Goal: Navigation & Orientation: Find specific page/section

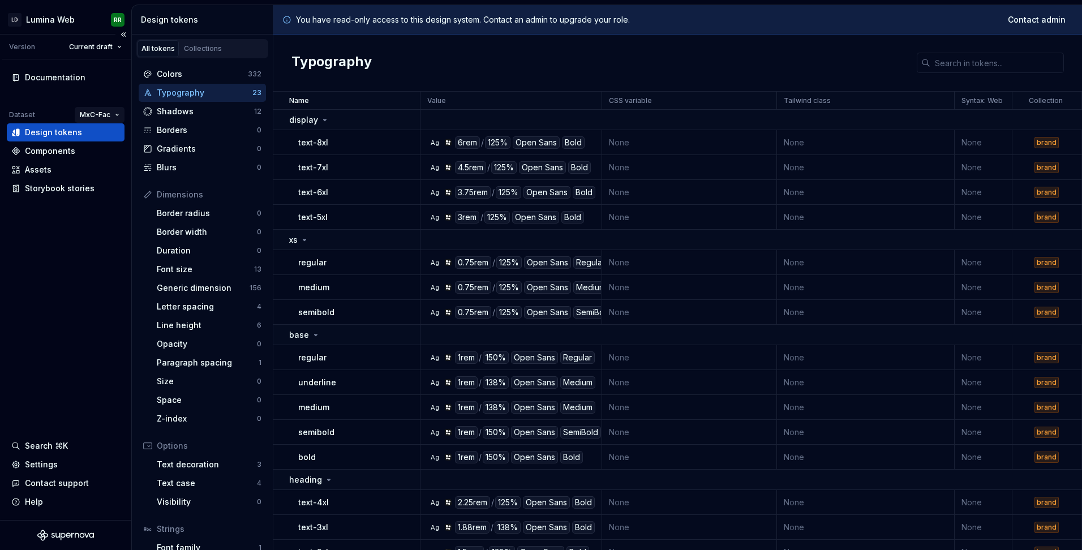
click at [108, 117] on html "LD Lumina Web RR Version Current draft Documentation Dataset MxC-Fac Design tok…" at bounding box center [541, 275] width 1082 height 550
click at [80, 298] on html "LD Lumina Web RR Version Current draft Documentation Dataset MxC-Fac Design tok…" at bounding box center [541, 275] width 1082 height 550
click at [81, 278] on div "Documentation Dataset MxC-Fac Design tokens Components Assets Storybook stories…" at bounding box center [65, 289] width 131 height 461
click at [46, 467] on div "Settings" at bounding box center [41, 464] width 33 height 11
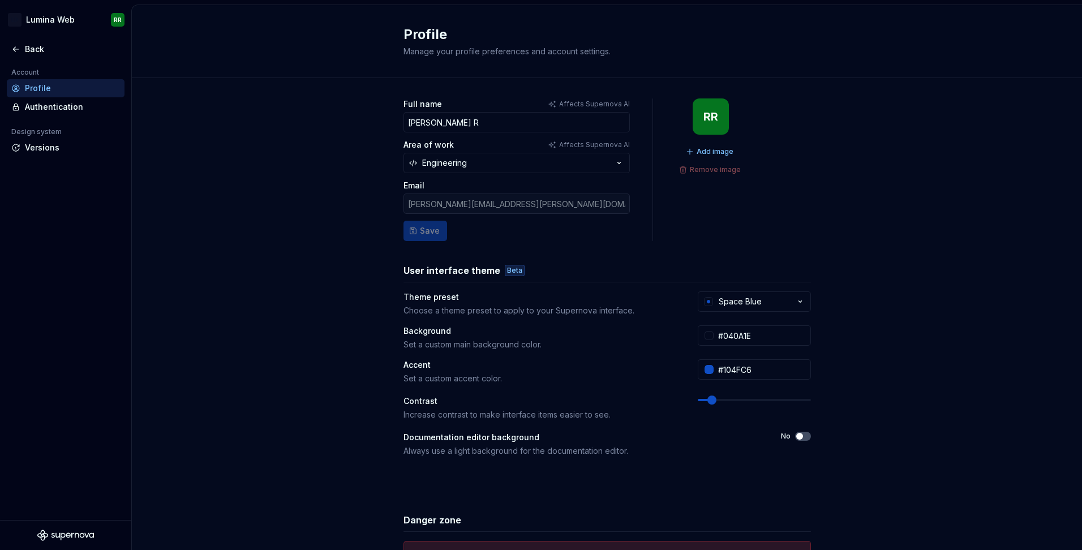
scroll to position [57, 0]
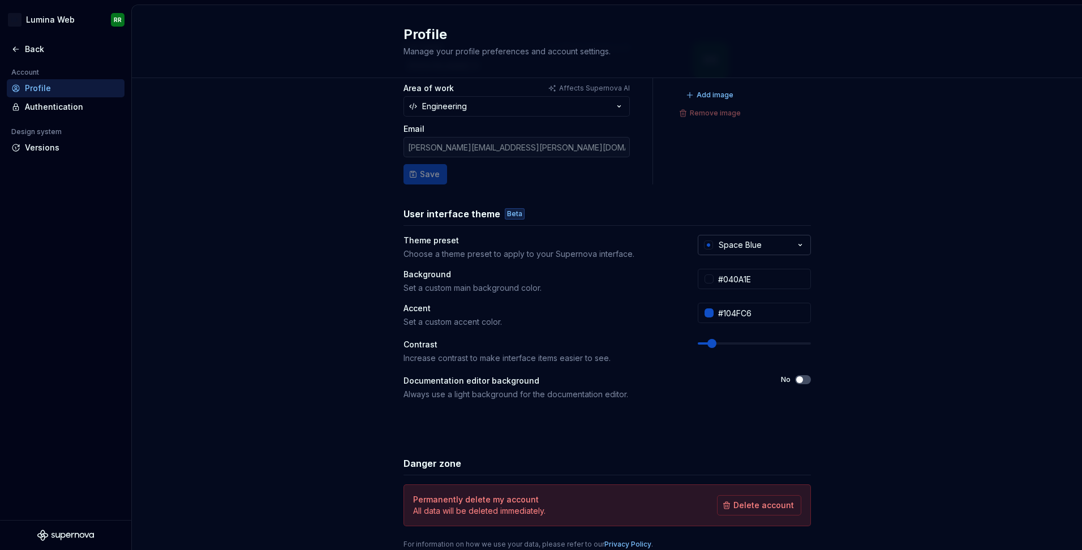
click at [795, 247] on icon "button" at bounding box center [800, 244] width 11 height 11
click at [892, 269] on div "Full name Affects Supernova AI Ragavan R Area of work Affects Supernova AI Engi…" at bounding box center [607, 307] width 950 height 570
click at [796, 384] on button "No" at bounding box center [803, 379] width 16 height 9
click at [803, 383] on span "button" at bounding box center [806, 379] width 7 height 7
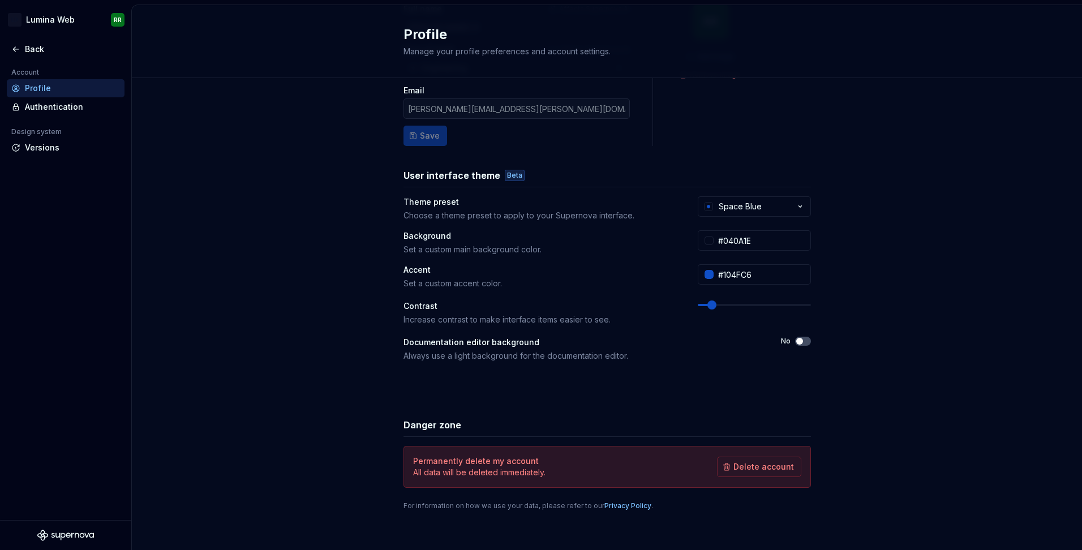
scroll to position [98, 0]
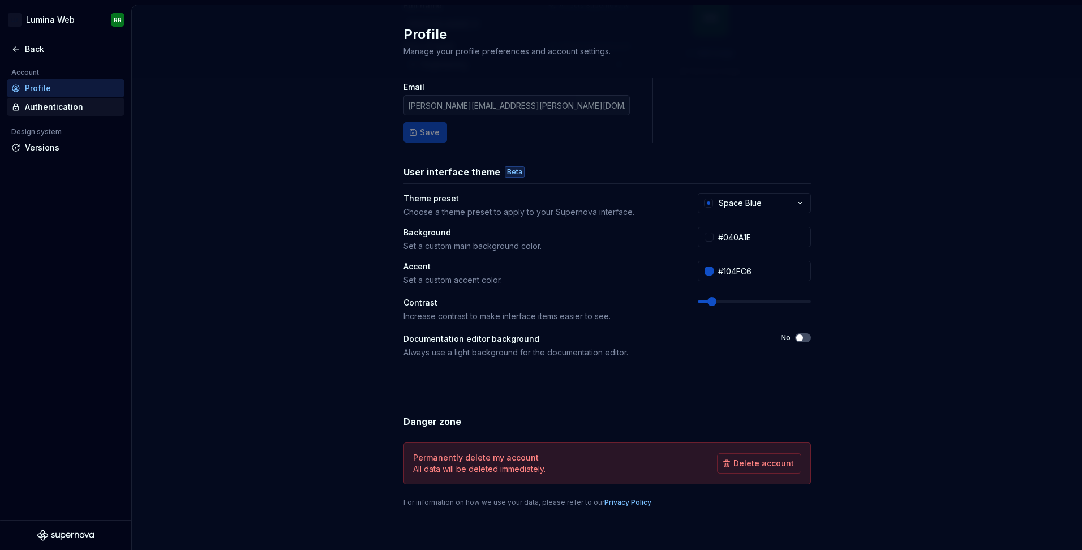
click at [63, 108] on div "Authentication" at bounding box center [72, 106] width 95 height 11
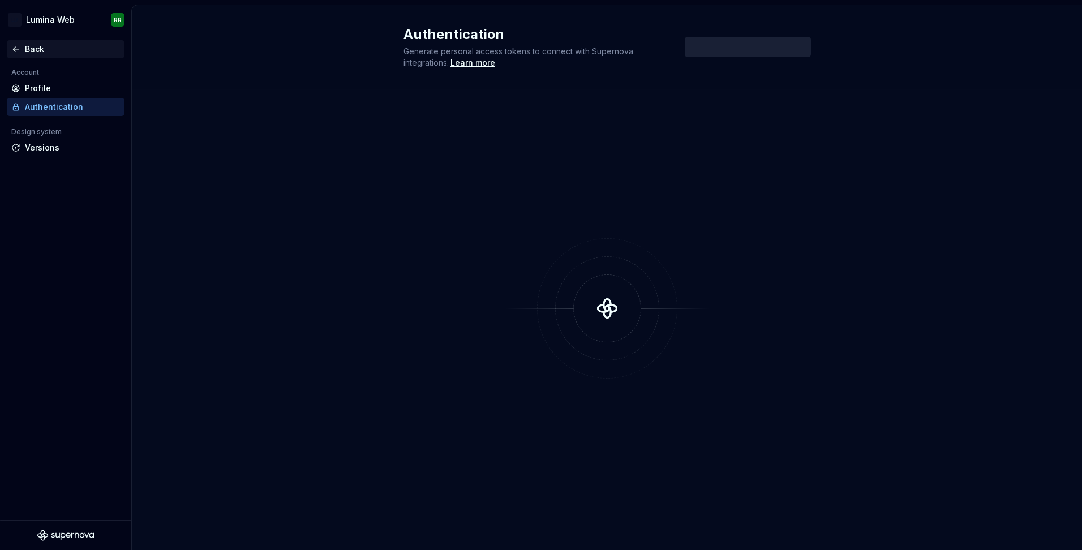
click at [32, 49] on div "Back" at bounding box center [72, 49] width 95 height 11
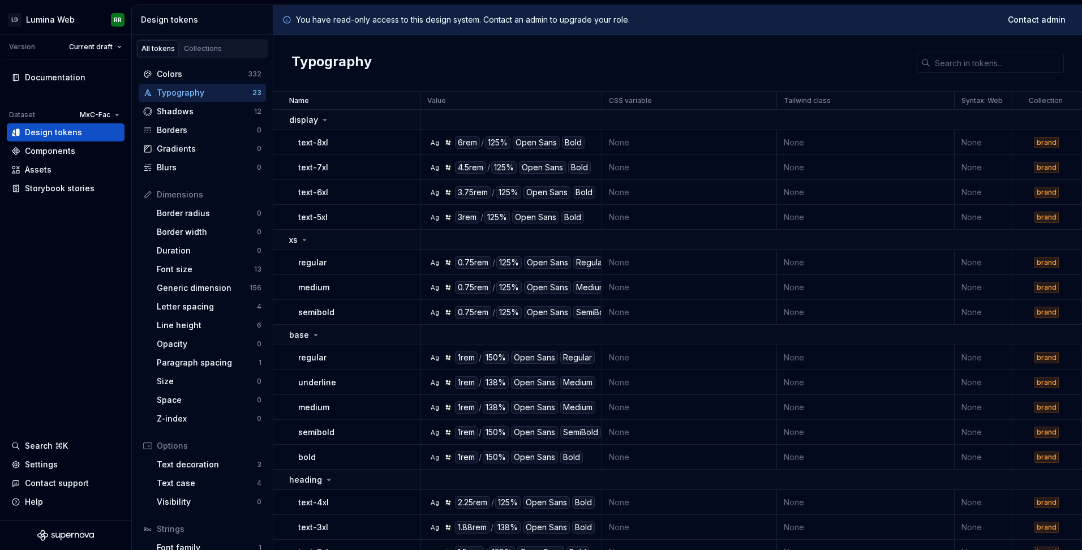
click at [664, 22] on div "You have read-only access to this design system. Contact an admin to upgrade yo…" at bounding box center [677, 19] width 809 height 29
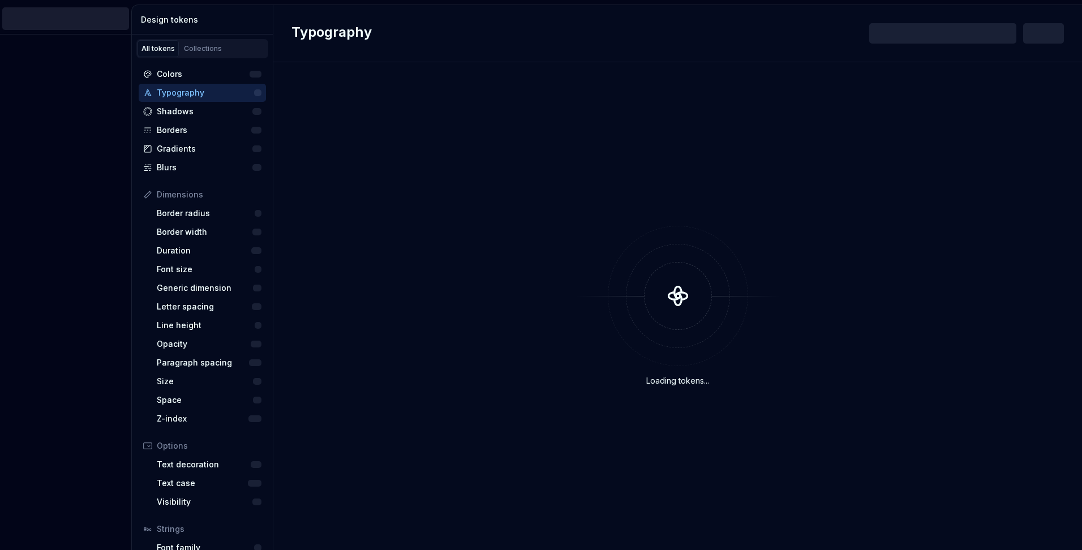
click at [678, 297] on icon at bounding box center [678, 296] width 48 height 48
